Goal: Task Accomplishment & Management: Manage account settings

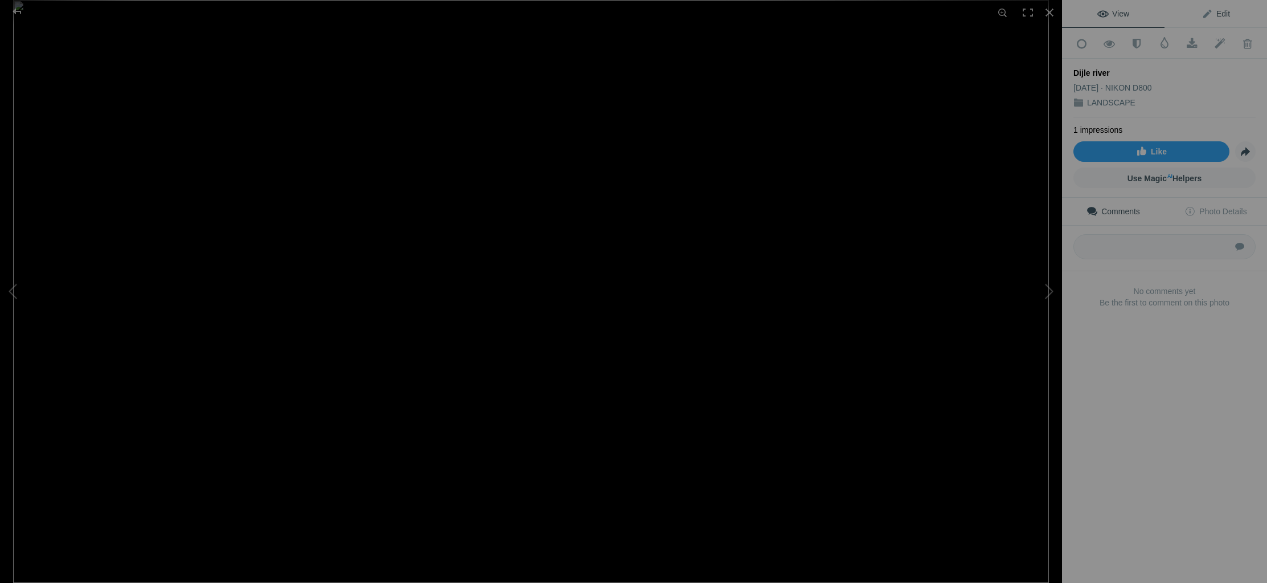
click at [1224, 14] on span "Edit" at bounding box center [1216, 13] width 28 height 9
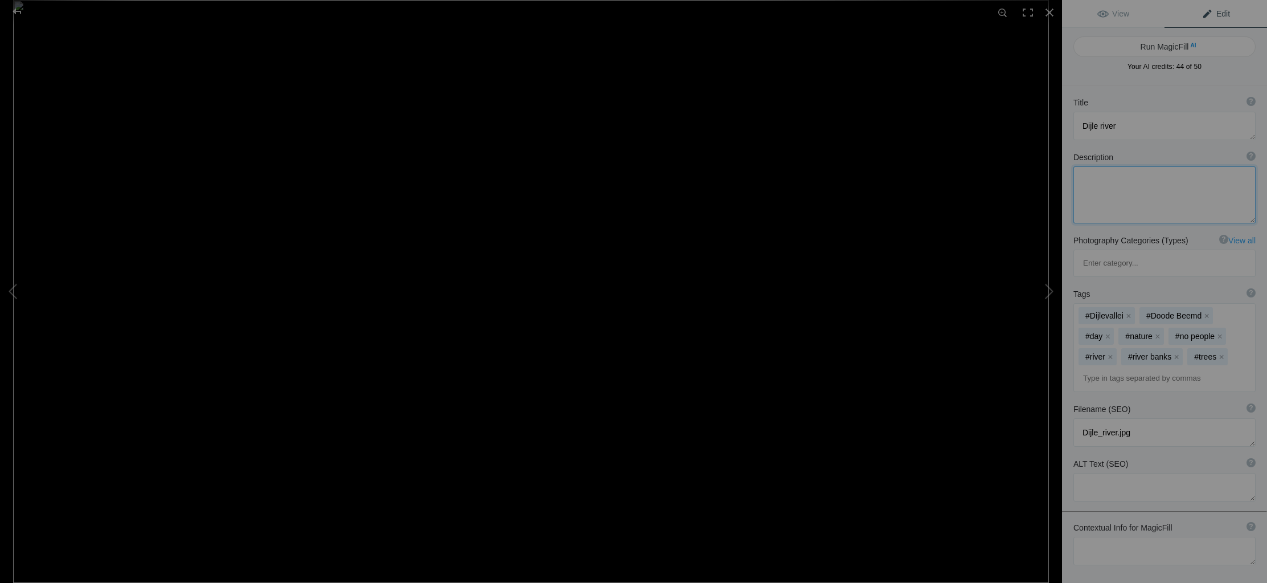
click at [1122, 181] on textarea at bounding box center [1164, 194] width 182 height 57
type textarea "The meandering Dijle river near Leuven in belgium on a cloudy grey day. Some dr…"
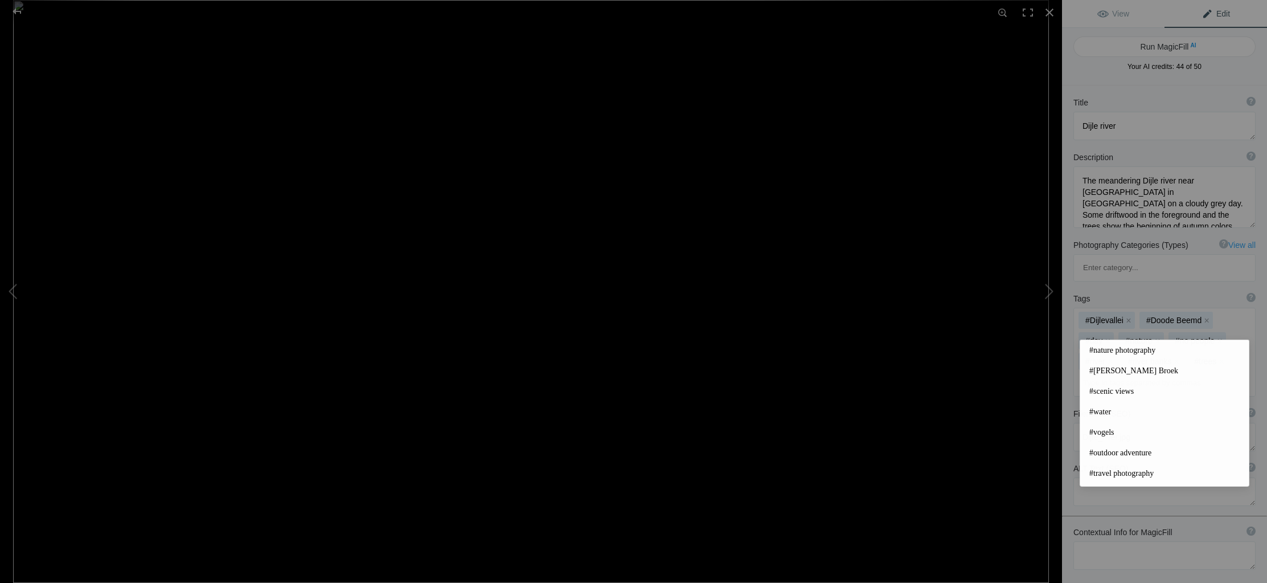
click at [1101, 372] on input at bounding box center [1165, 382] width 170 height 21
click at [1118, 352] on span "#nature photography" at bounding box center [1164, 350] width 150 height 11
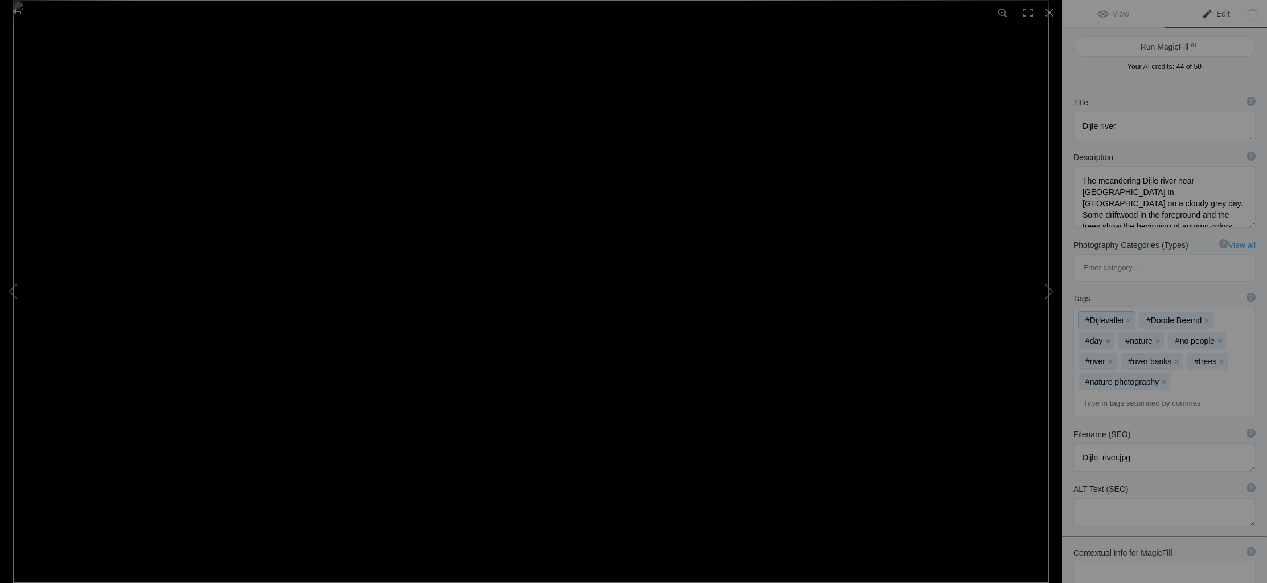
click at [1179, 330] on div "#Dijlevallei x #Doode Beemd x #day x #nature x #no people x #river x #river ban…" at bounding box center [1164, 362] width 181 height 108
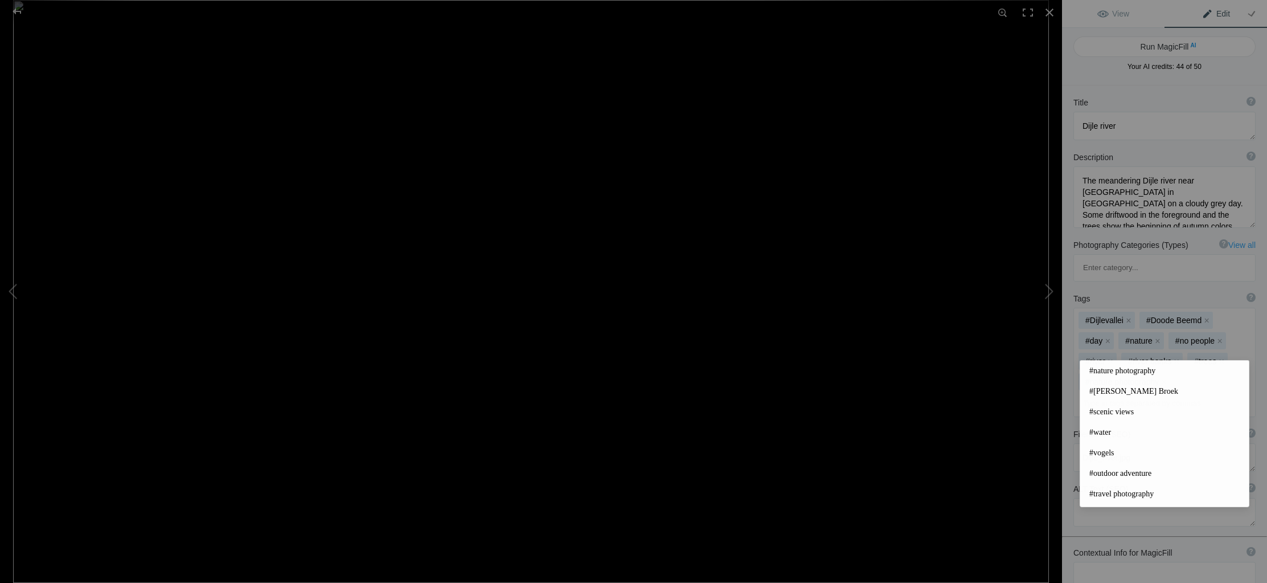
click at [1097, 393] on input at bounding box center [1165, 403] width 170 height 21
click at [1105, 433] on span "#water" at bounding box center [1164, 432] width 150 height 11
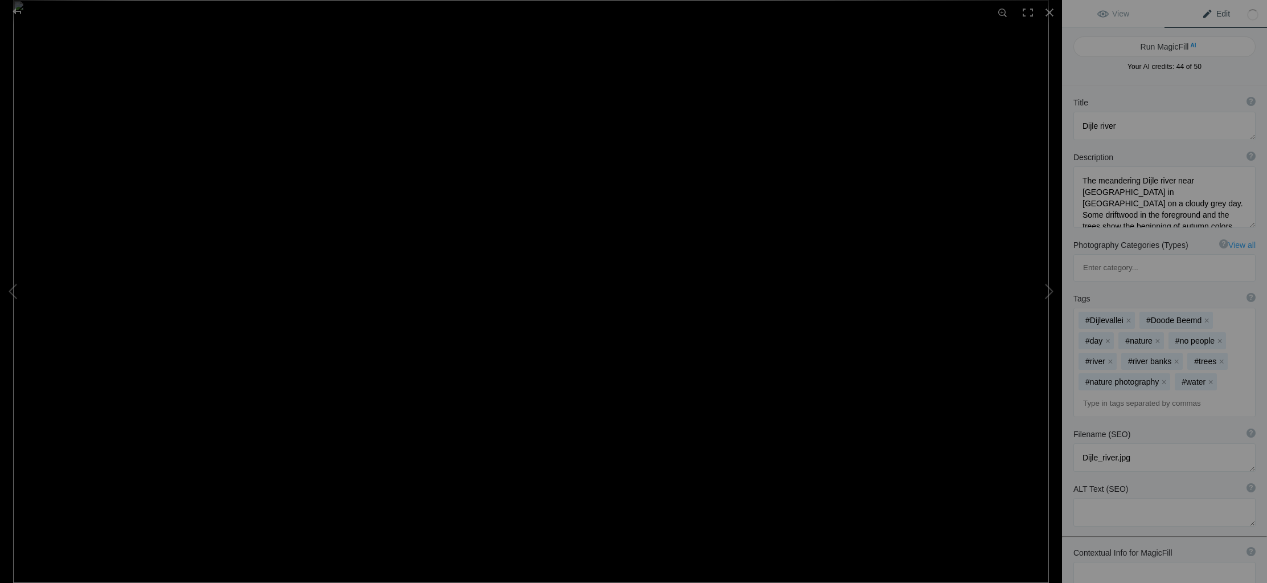
click at [1116, 393] on input at bounding box center [1165, 403] width 170 height 21
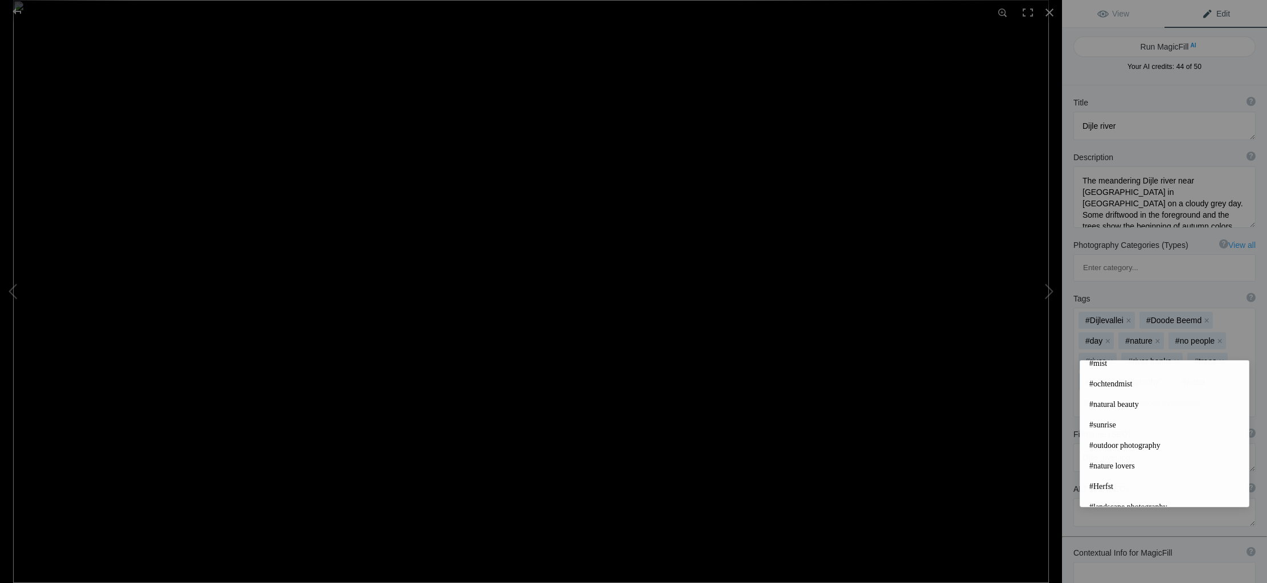
scroll to position [175, 0]
click at [1131, 403] on span "#natural beauty" at bounding box center [1164, 400] width 150 height 11
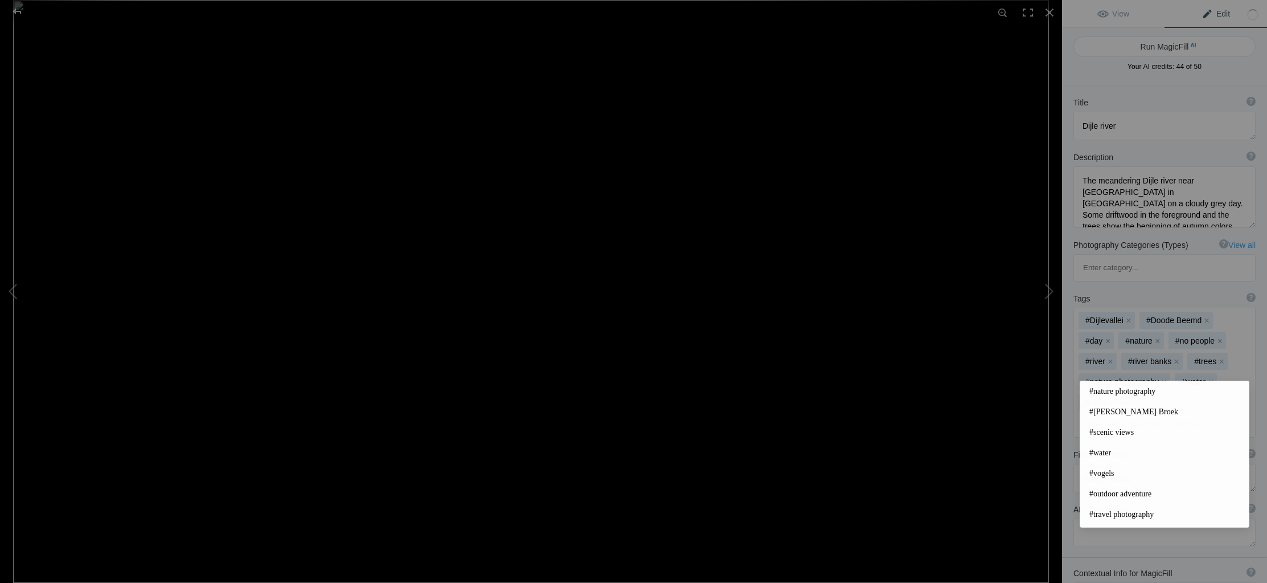
click at [1107, 413] on input at bounding box center [1165, 423] width 170 height 21
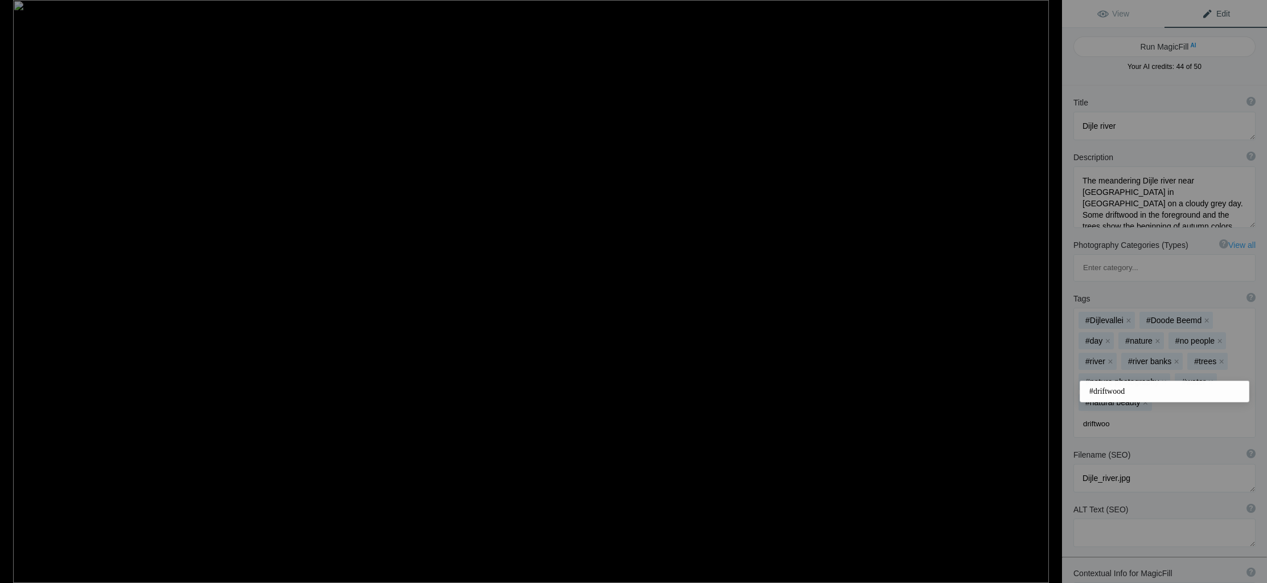
type input "driftwood"
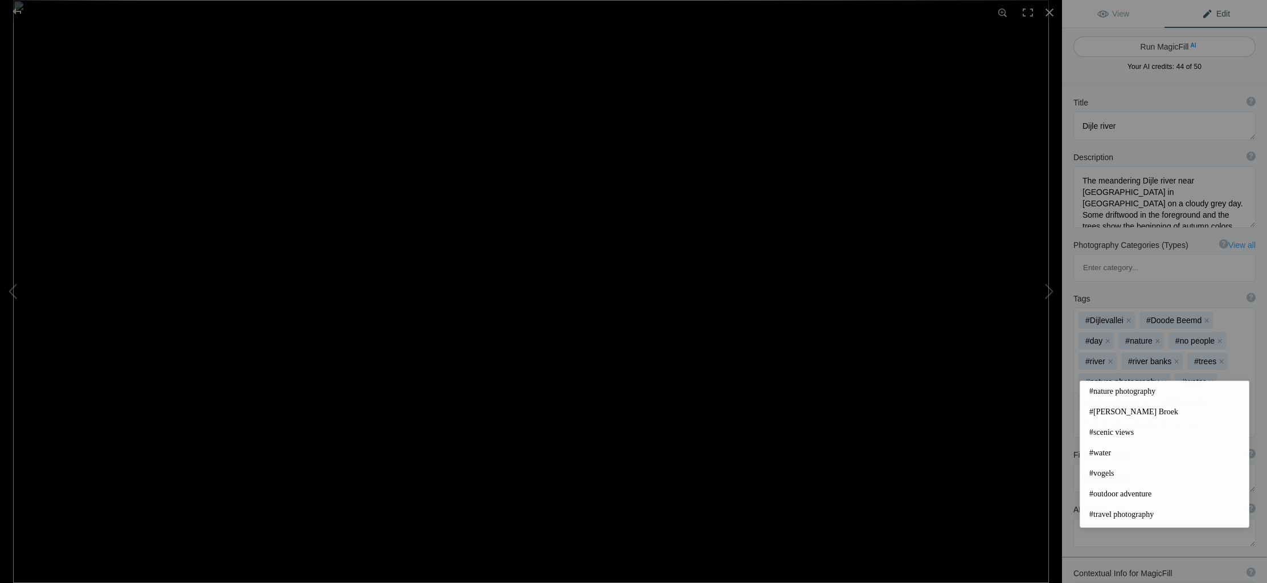
click at [1184, 46] on button "Run MagicFill AI" at bounding box center [1164, 46] width 182 height 21
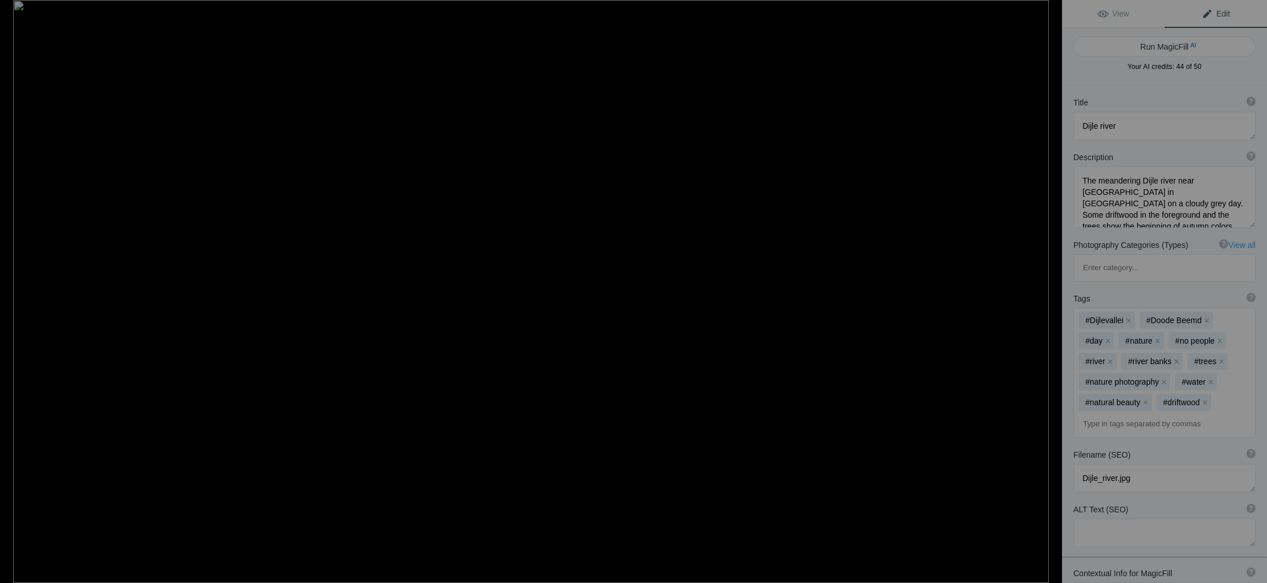
type textarea "Serene Dijle River in Autumn Near [GEOGRAPHIC_DATA], [GEOGRAPHIC_DATA]"
type textarea "The tranquil Dijle River winds through a picturesque landscape near Leuven, Bel…"
type textarea "dijle-river-autumn-leuven.jpg"
type textarea "Serene view of the Dijle River near Leuven, Belgium, showcasing autumn colors a…"
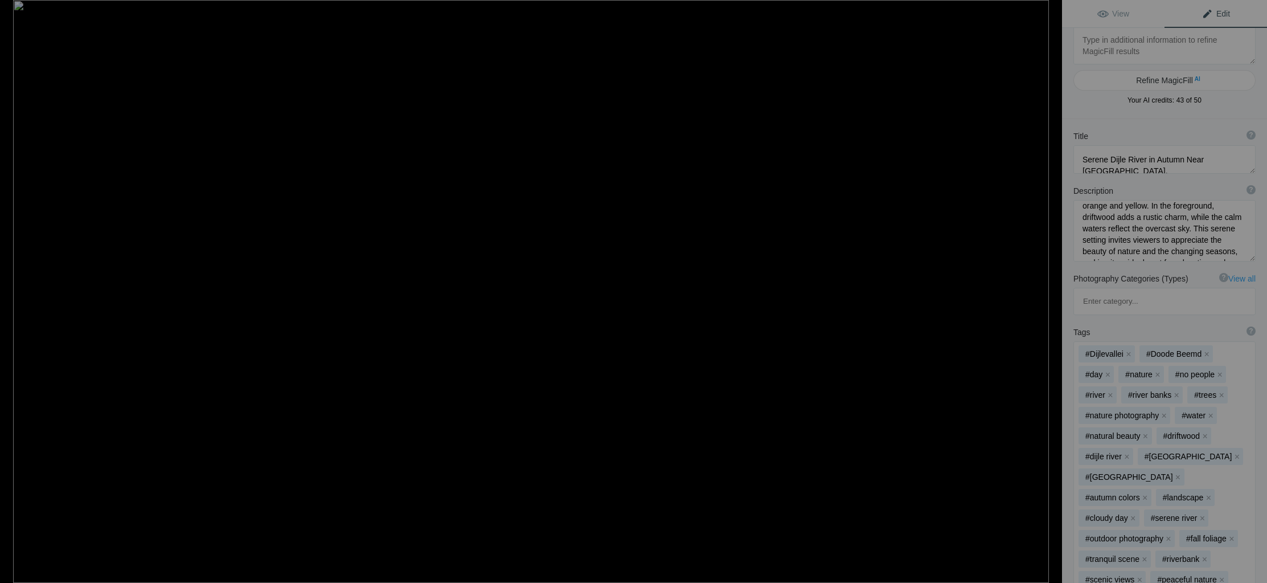
scroll to position [81, 0]
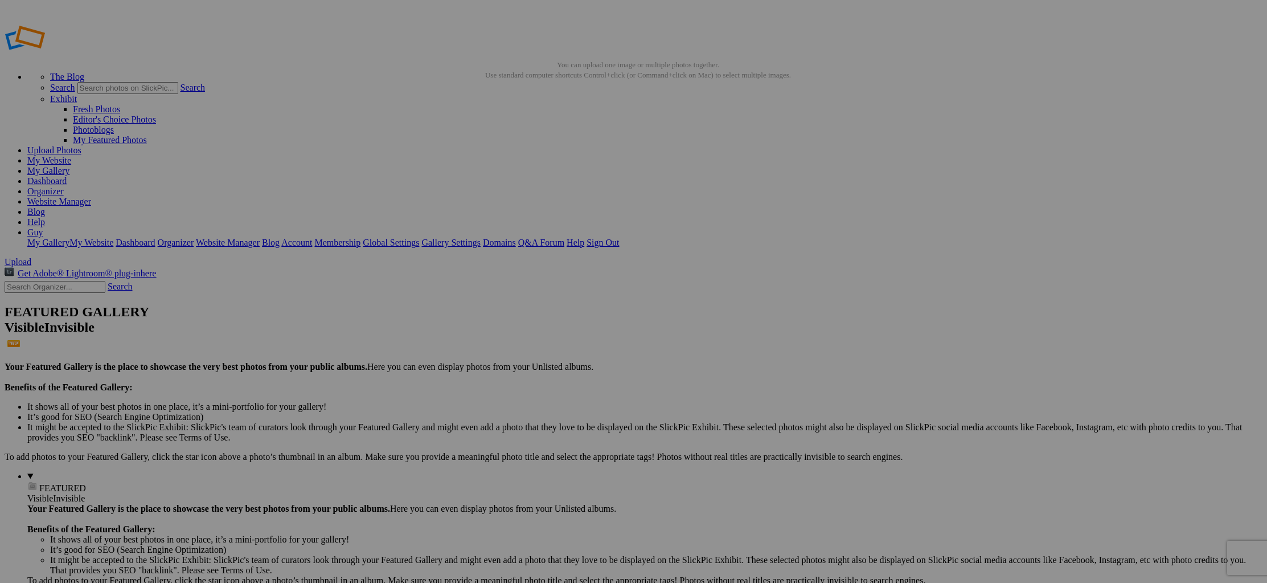
click at [69, 166] on link "My Gallery" at bounding box center [48, 171] width 42 height 10
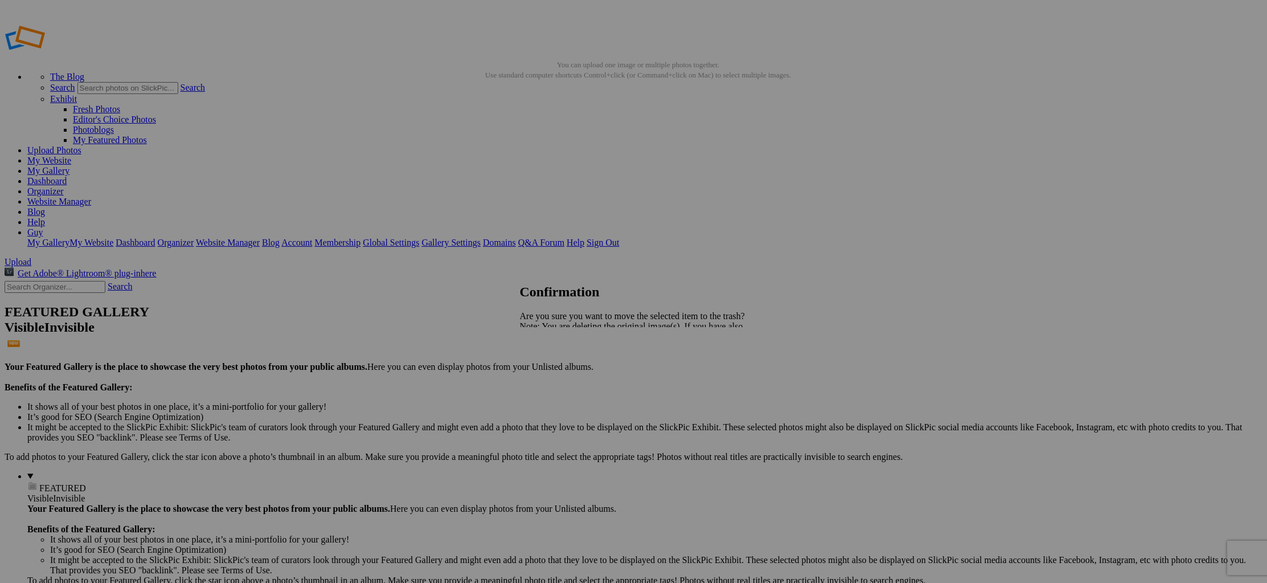
click at [558, 368] on span "Yes" at bounding box center [551, 366] width 13 height 10
